Goal: Task Accomplishment & Management: Use online tool/utility

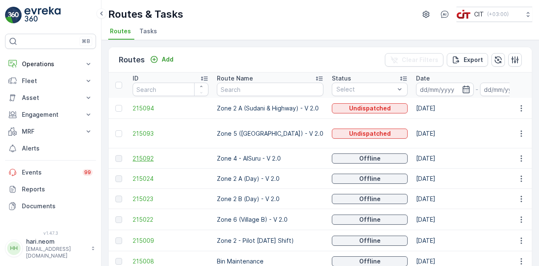
scroll to position [72, 0]
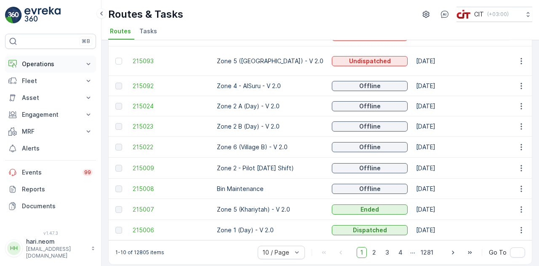
click at [89, 64] on icon at bounding box center [89, 64] width 4 height 2
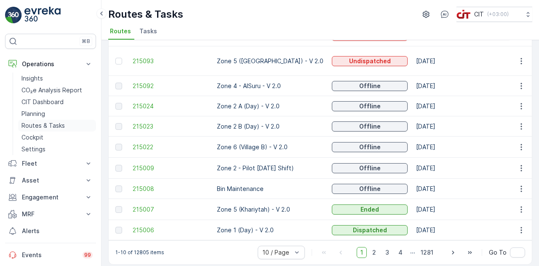
click at [53, 125] on p "Routes & Tasks" at bounding box center [42, 125] width 43 height 8
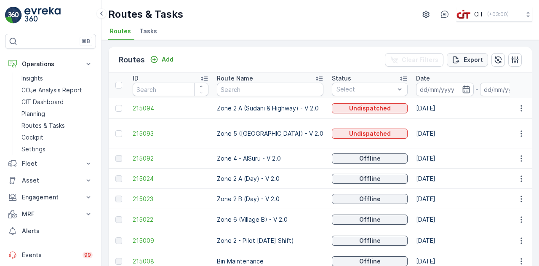
click at [467, 56] on p "Export" at bounding box center [473, 60] width 19 height 8
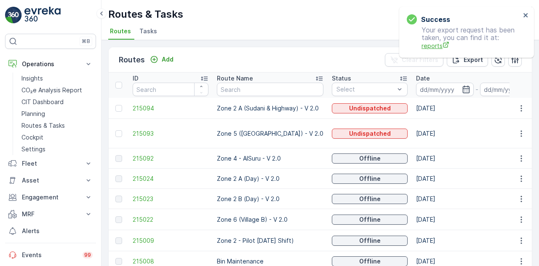
click at [433, 45] on span "reports" at bounding box center [471, 45] width 99 height 9
click at [525, 13] on icon "close" at bounding box center [526, 15] width 6 height 7
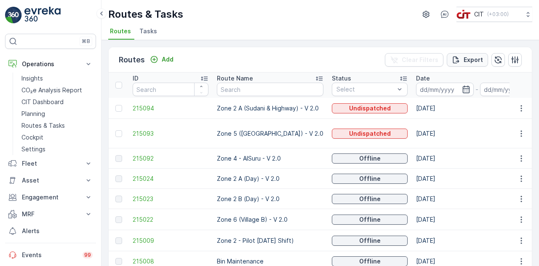
click at [467, 59] on p "Export" at bounding box center [473, 60] width 19 height 8
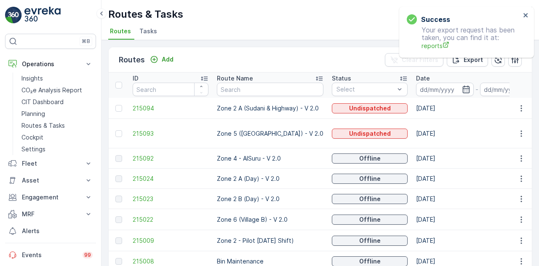
click at [148, 34] on span "Tasks" at bounding box center [148, 31] width 18 height 8
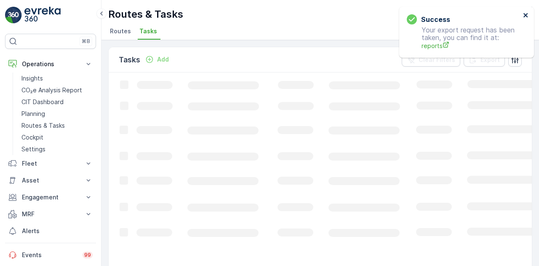
click at [526, 14] on icon "close" at bounding box center [526, 15] width 6 height 7
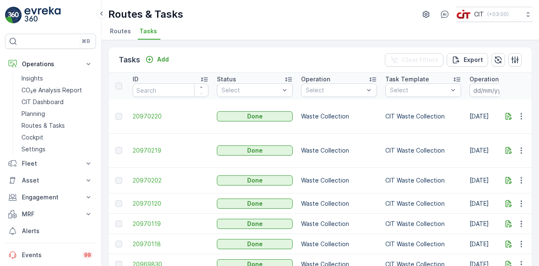
click at [121, 32] on span "Routes" at bounding box center [120, 31] width 21 height 8
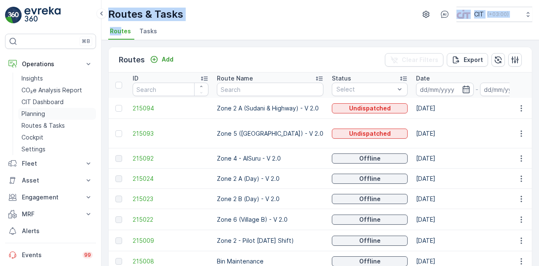
drag, startPoint x: 121, startPoint y: 32, endPoint x: 40, endPoint y: 116, distance: 116.5
click at [40, 116] on div "⌘B Operations Insights CO₂e Analysis Report CIT Dashboard Planning Routes & Tas…" at bounding box center [269, 133] width 539 height 266
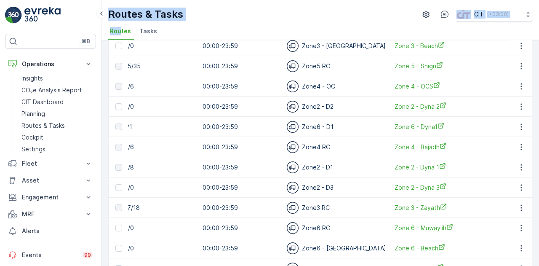
scroll to position [0, 701]
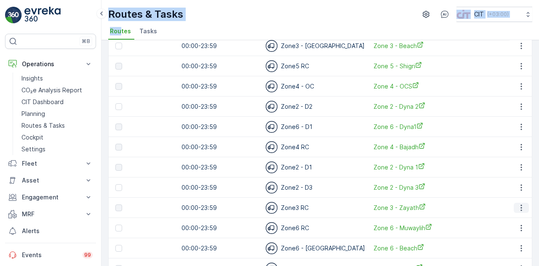
click at [519, 203] on icon "button" at bounding box center [521, 207] width 8 height 8
click at [497, 209] on span "See More Details" at bounding box center [501, 211] width 49 height 8
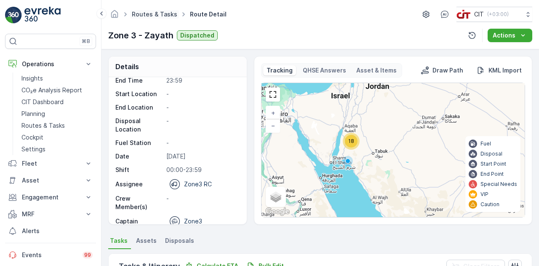
click at [151, 13] on link "Routes & Tasks" at bounding box center [154, 14] width 45 height 7
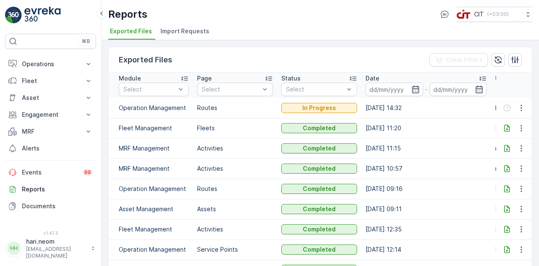
click at [430, 112] on td "[DATE] 14:32" at bounding box center [426, 108] width 130 height 20
click at [522, 107] on icon "button" at bounding box center [521, 108] width 8 height 8
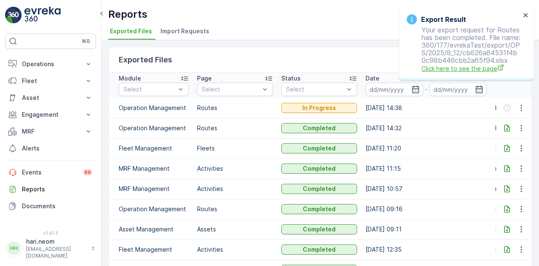
click at [441, 73] on span "Click here to see the page" at bounding box center [471, 68] width 99 height 9
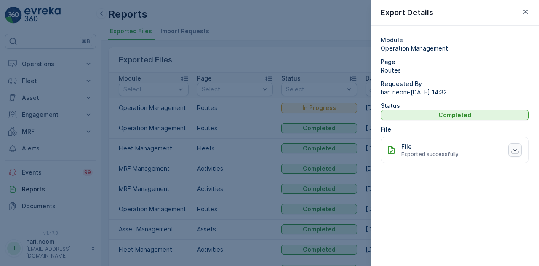
click at [518, 149] on icon "button" at bounding box center [515, 150] width 8 height 8
click at [316, 11] on div at bounding box center [269, 133] width 539 height 266
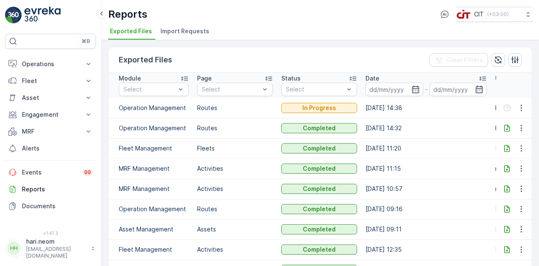
scroll to position [69, 0]
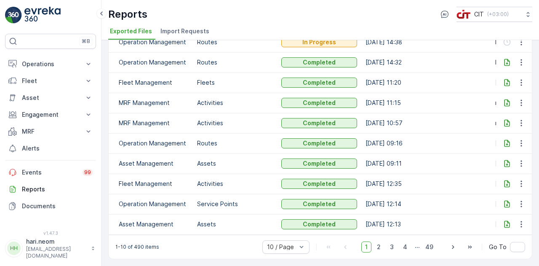
click at [505, 139] on icon at bounding box center [507, 143] width 8 height 8
